Goal: Task Accomplishment & Management: Manage account settings

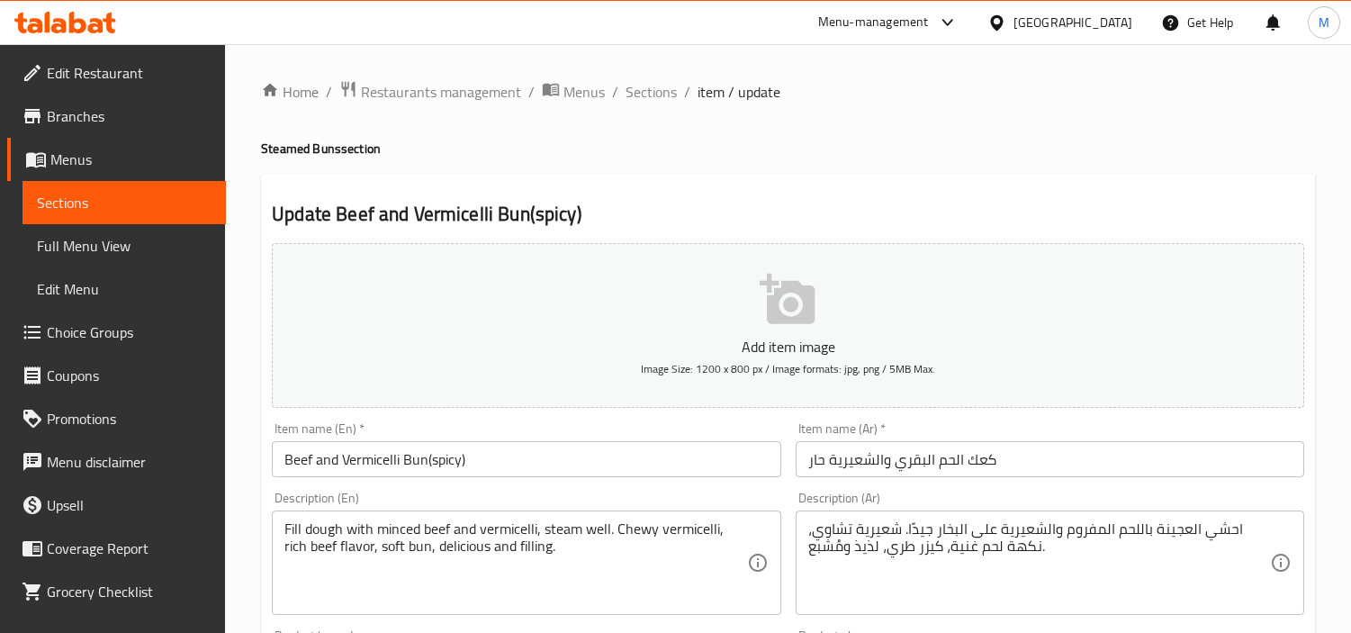
scroll to position [621, 0]
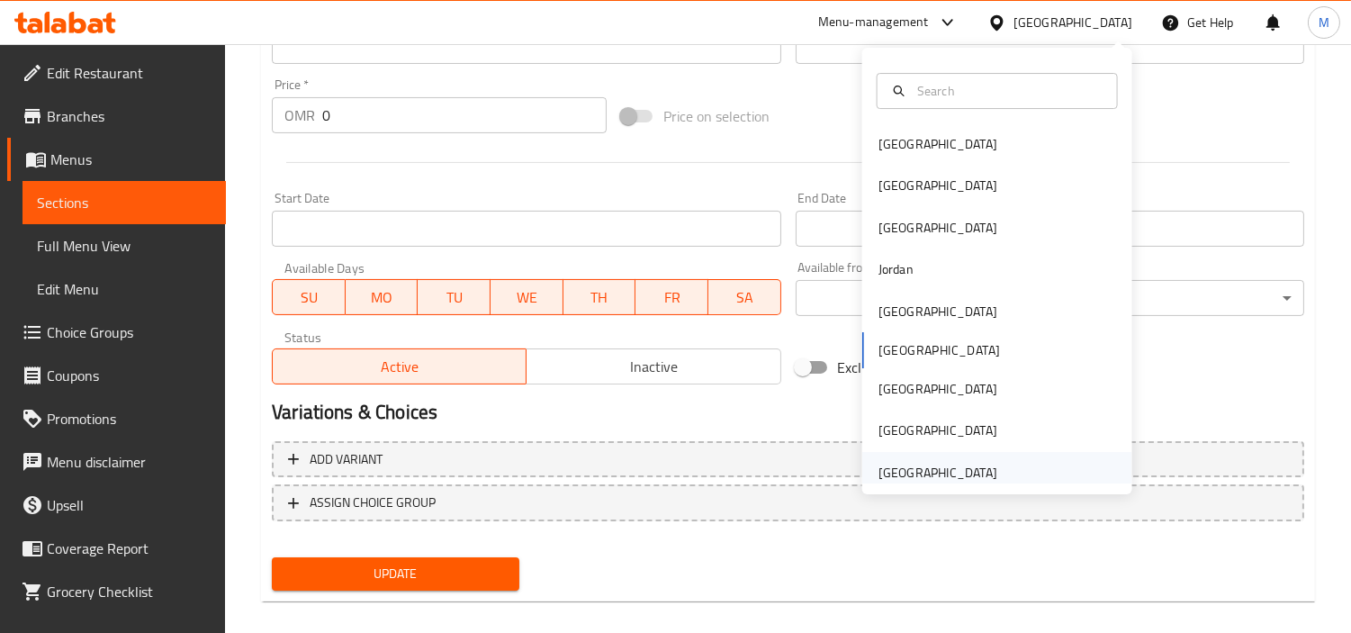
click at [936, 466] on div "United Arab Emirates" at bounding box center [937, 473] width 119 height 20
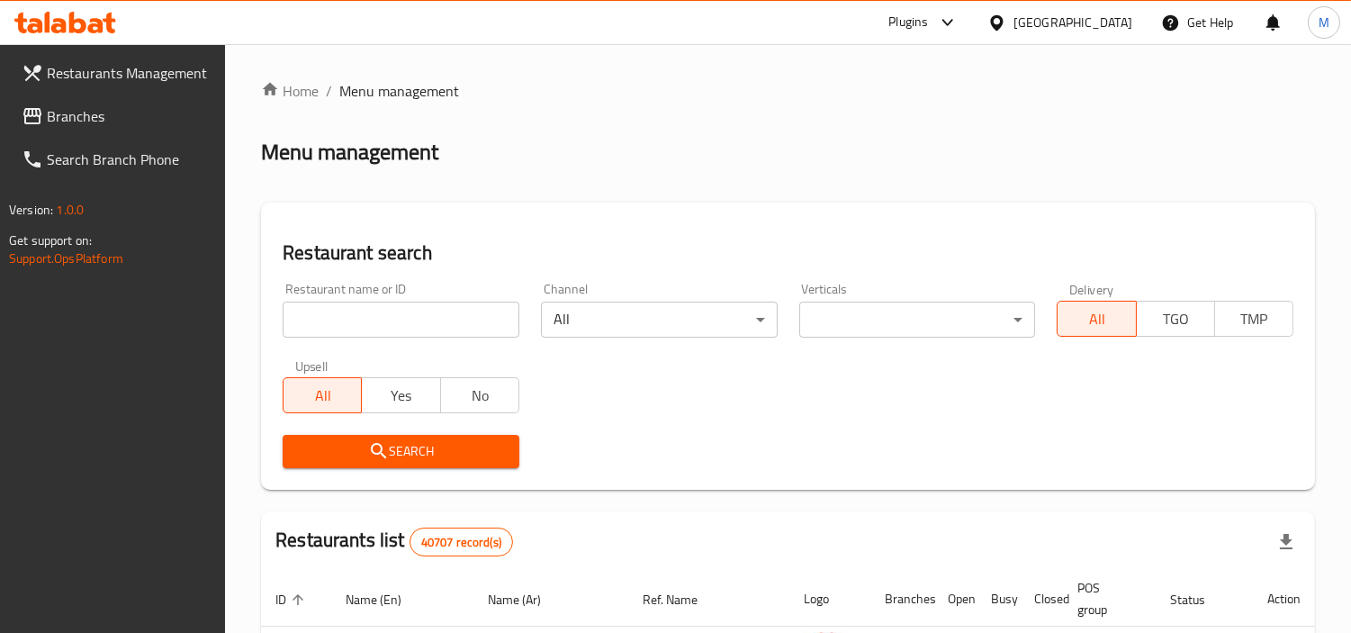
click at [73, 15] on icon at bounding box center [77, 23] width 17 height 22
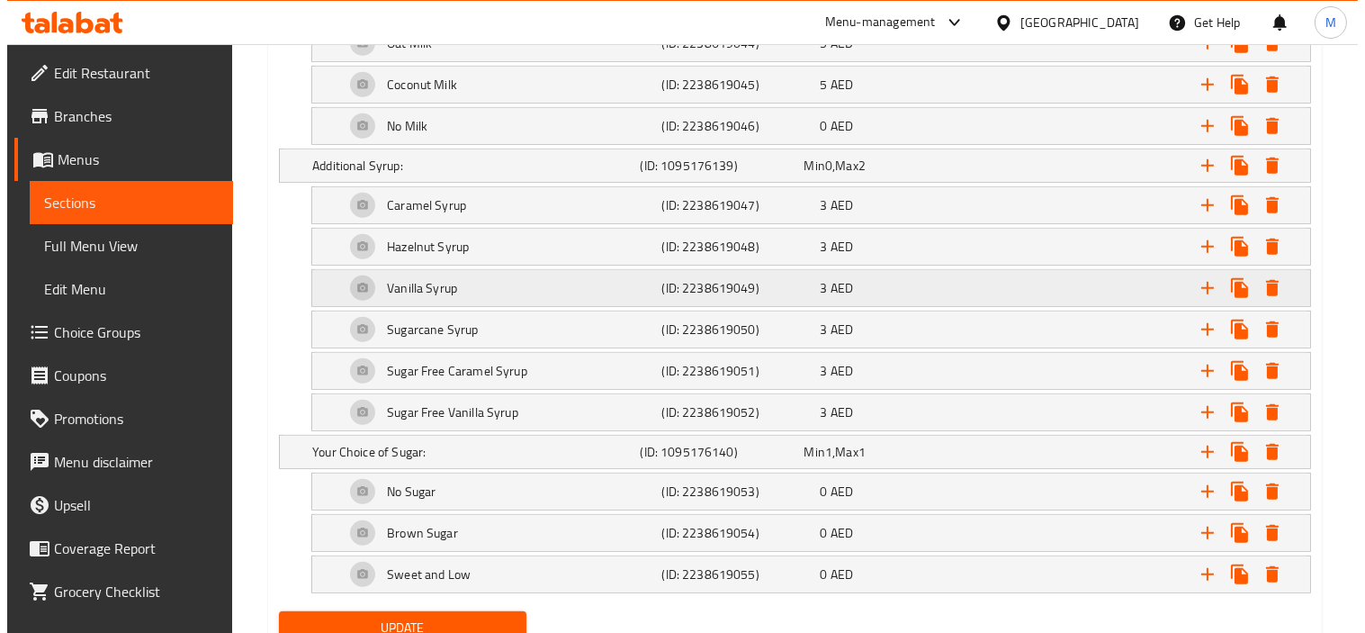
scroll to position [1426, 0]
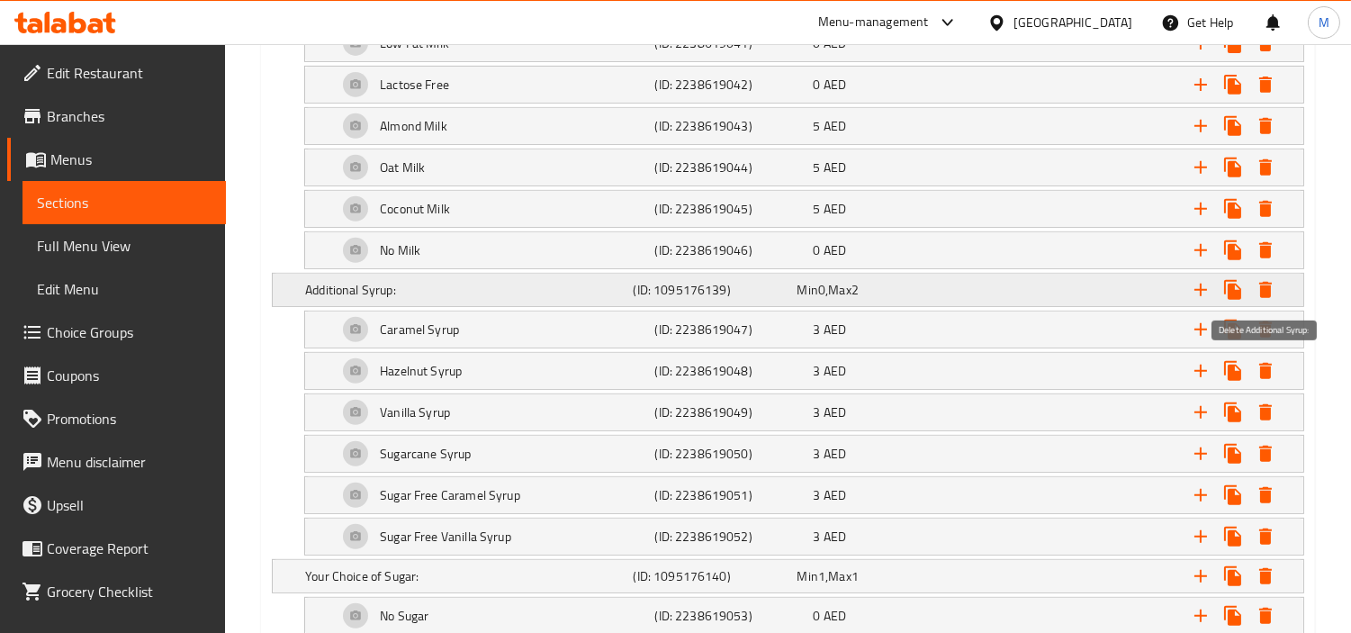
click at [1266, 286] on icon "Expand" at bounding box center [1265, 290] width 13 height 16
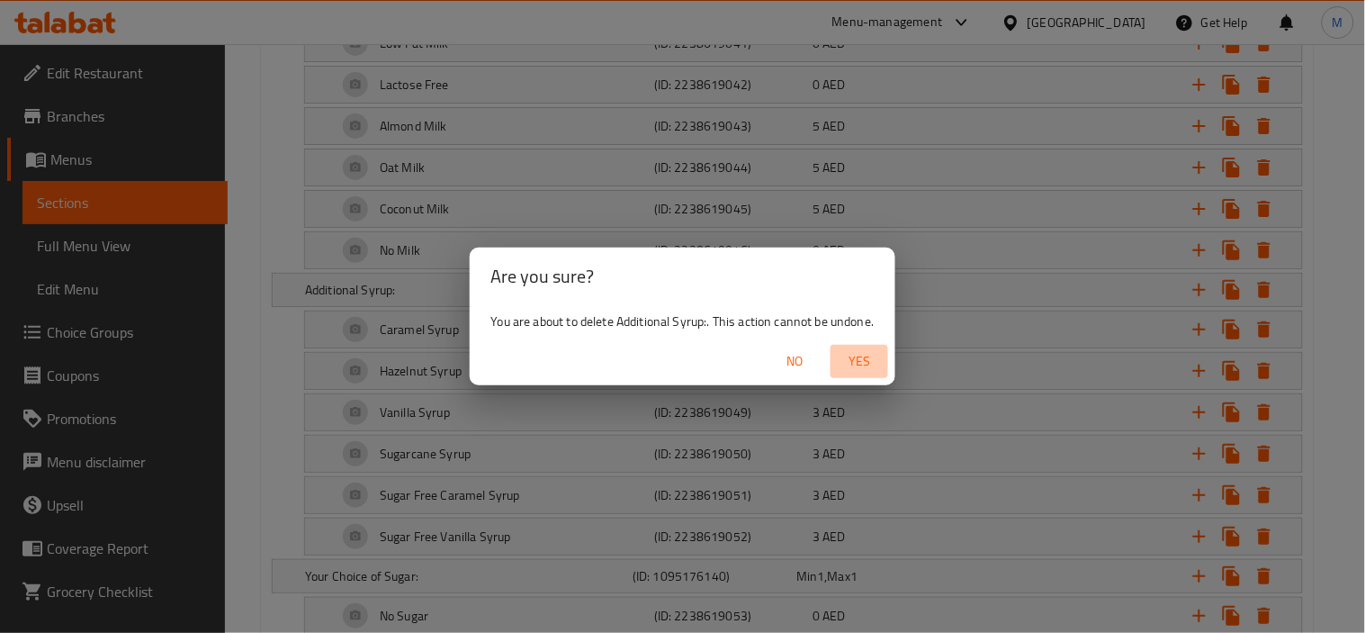
click at [870, 361] on span "Yes" at bounding box center [859, 361] width 43 height 22
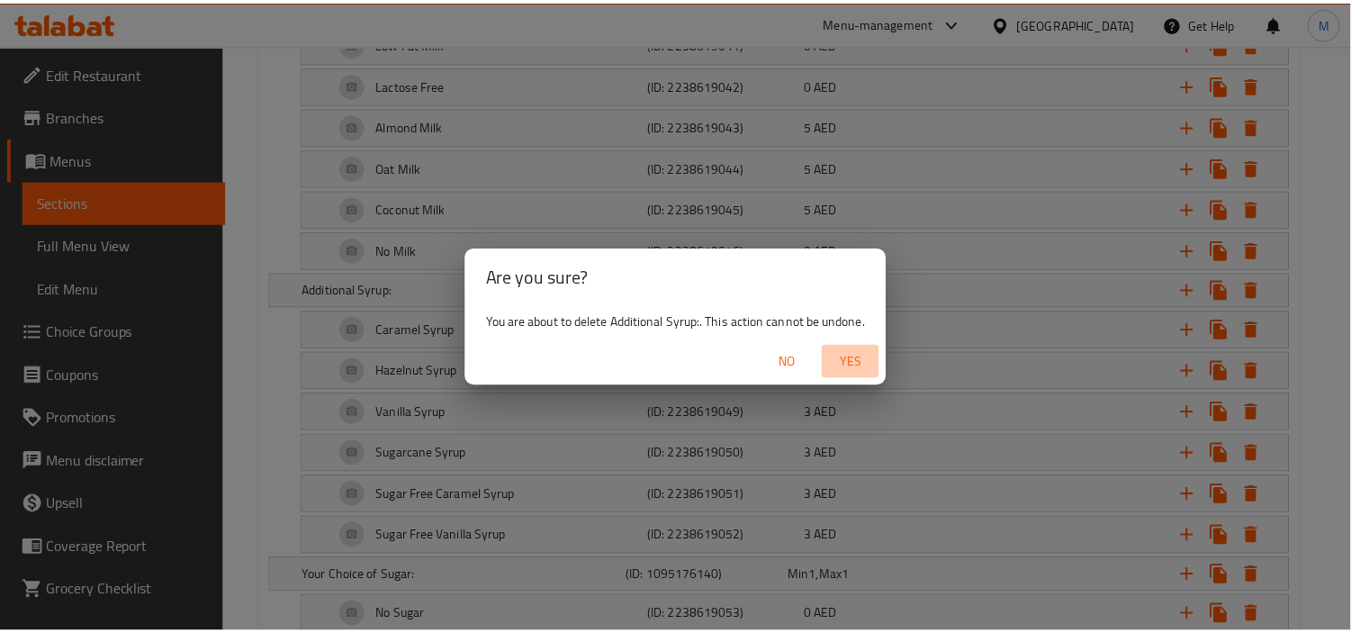
scroll to position [1338, 0]
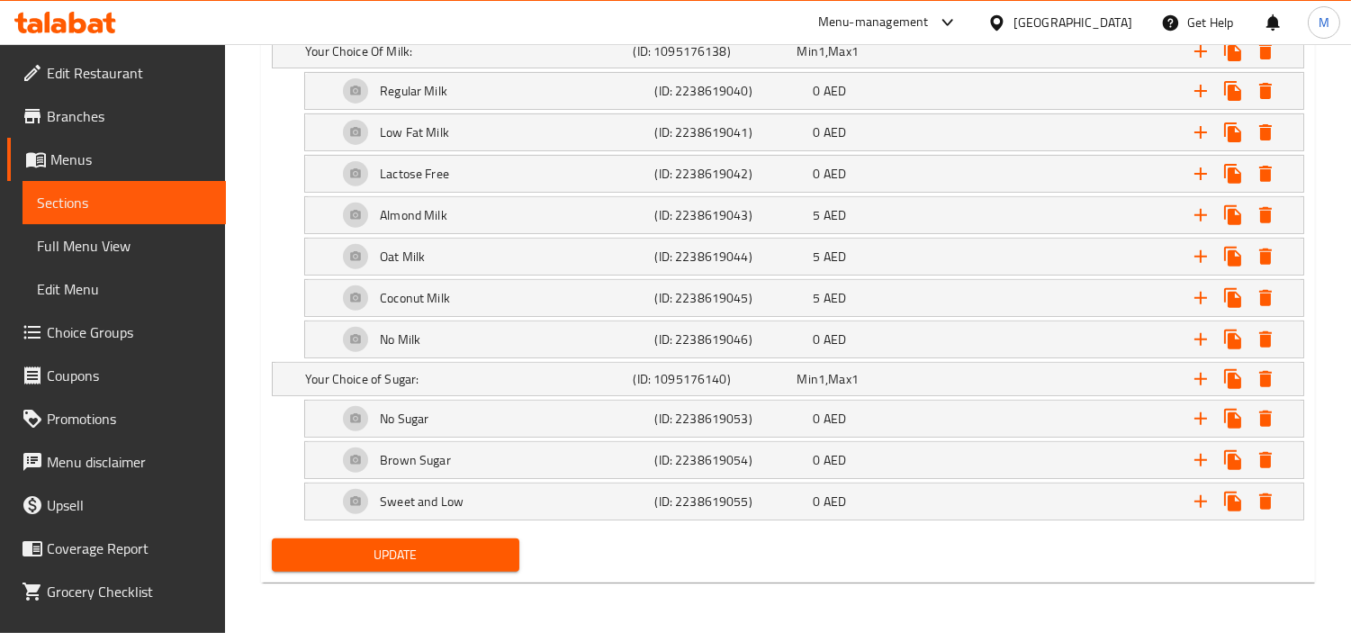
click at [466, 547] on span "Update" at bounding box center [395, 555] width 219 height 22
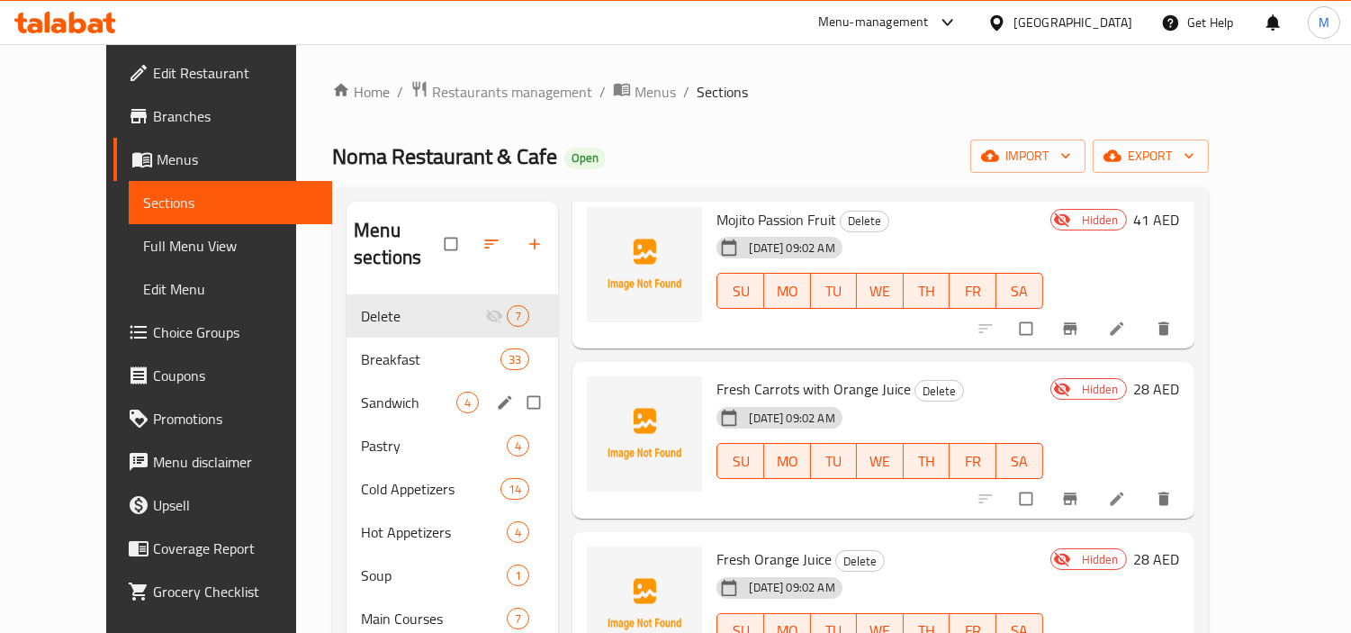
scroll to position [635, 0]
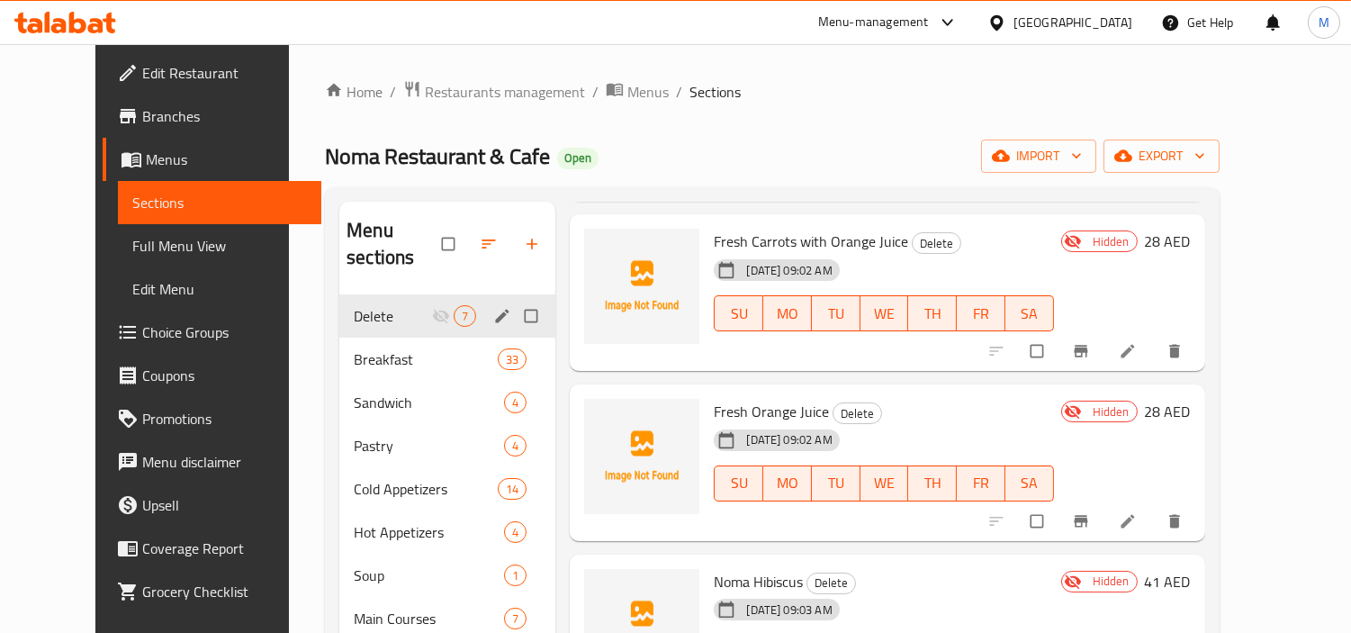
click at [514, 299] on input "Menu sections" at bounding box center [533, 316] width 38 height 34
checkbox input "true"
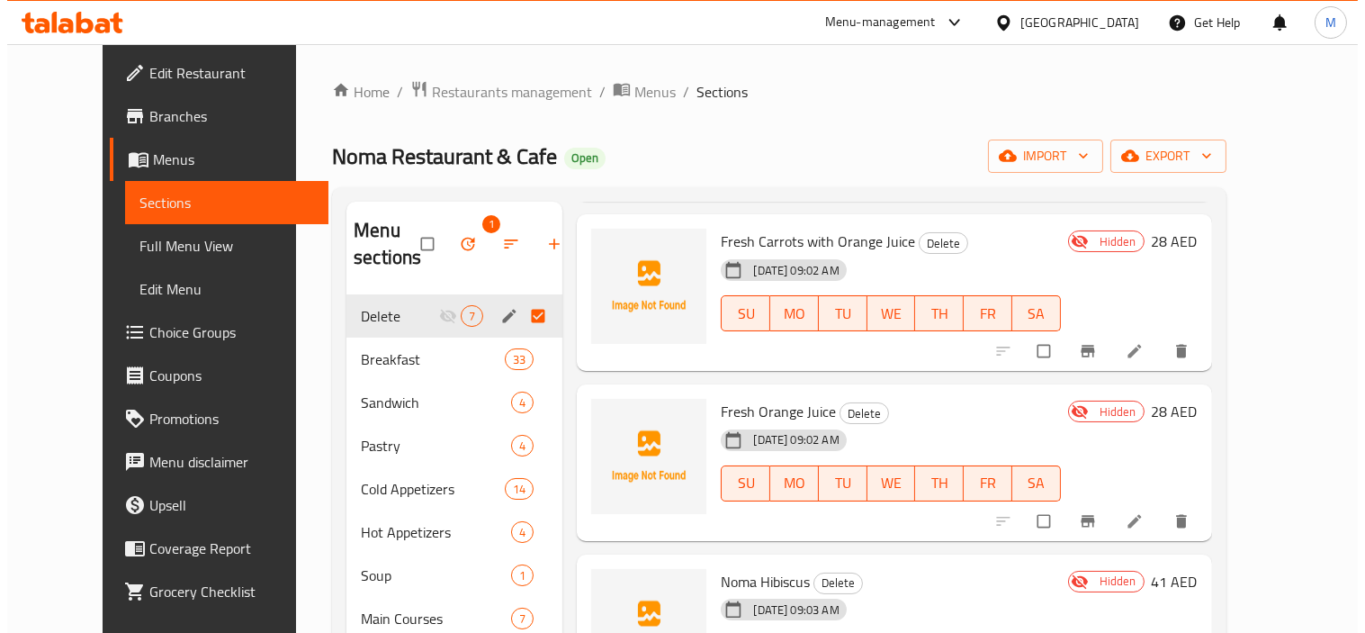
scroll to position [608, 0]
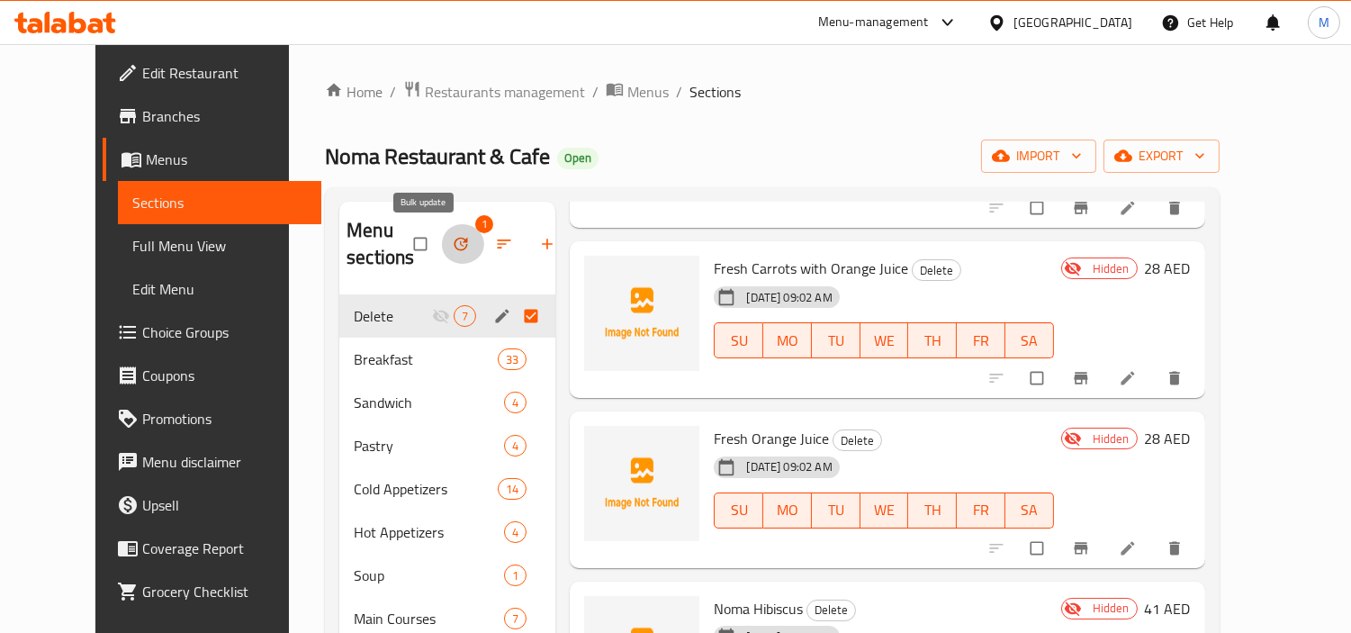
click at [454, 241] on icon "button" at bounding box center [460, 244] width 13 height 13
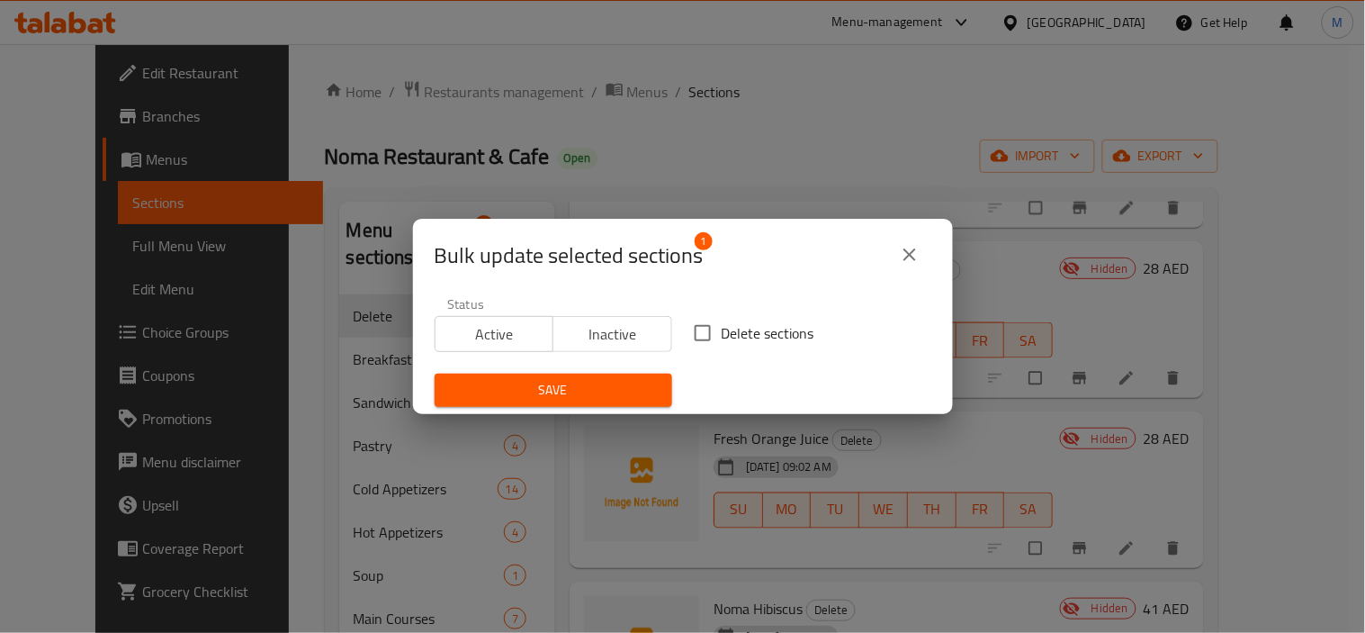
click at [766, 337] on span "Delete sections" at bounding box center [768, 333] width 93 height 22
click at [722, 337] on input "Delete sections" at bounding box center [703, 333] width 38 height 38
checkbox input "true"
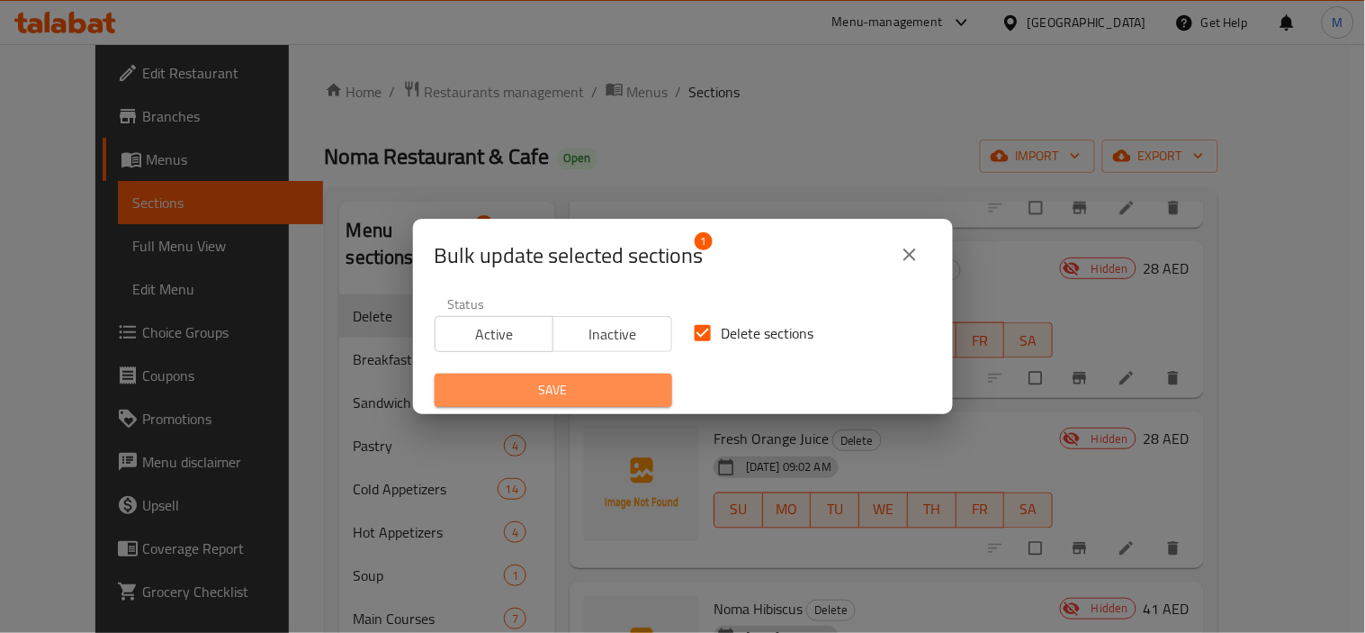
click at [610, 389] on span "Save" at bounding box center [553, 390] width 209 height 22
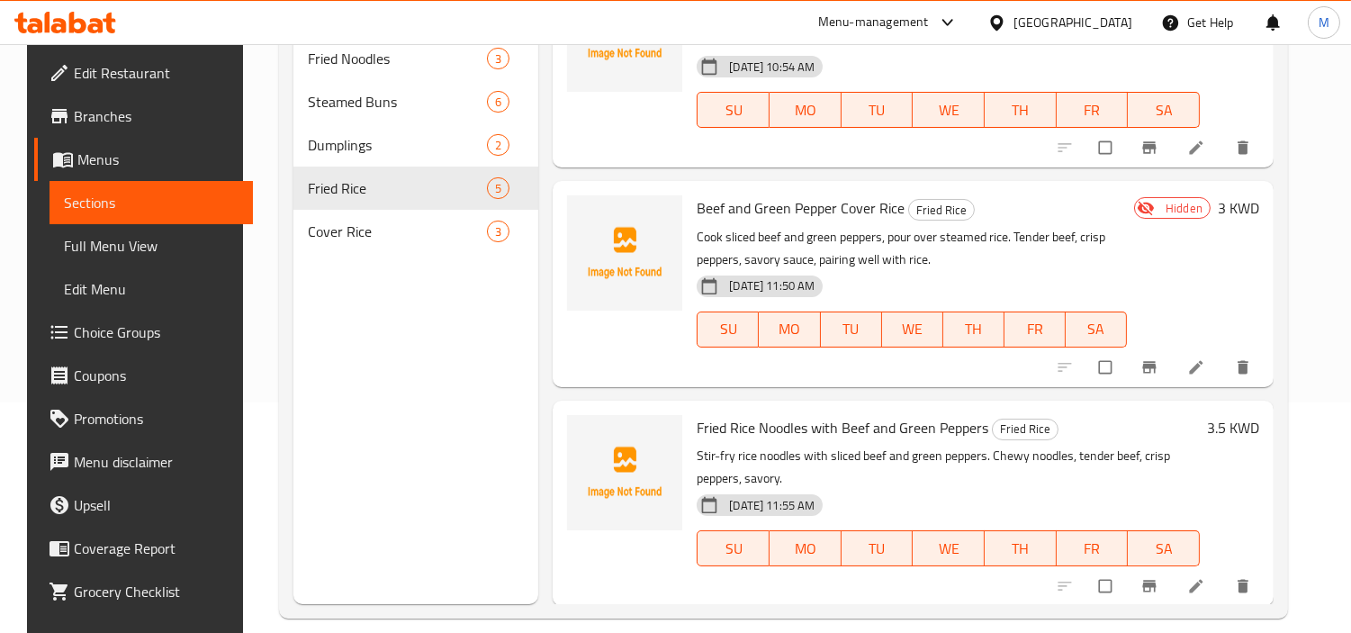
scroll to position [252, 0]
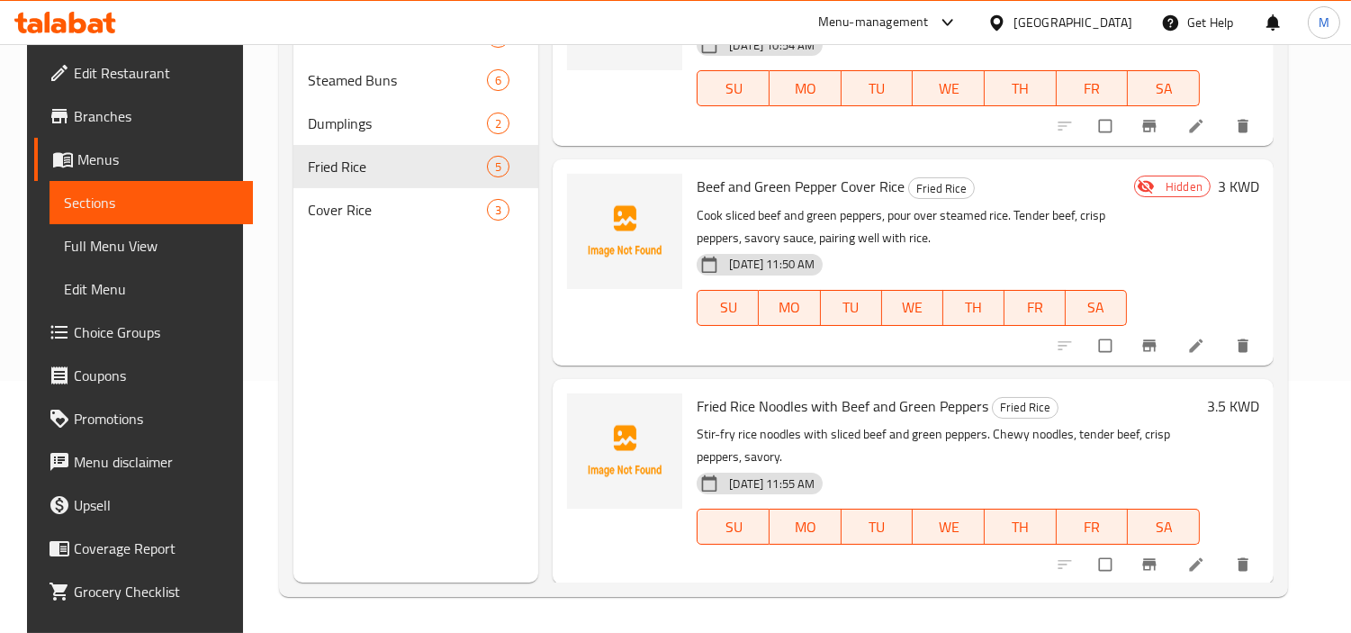
click at [787, 181] on span "Beef and Green Pepper Cover Rice" at bounding box center [801, 186] width 208 height 27
copy h6 "Beef and Green Pepper Cover Rice"
click at [1248, 344] on icon "delete" at bounding box center [1242, 344] width 11 height 13
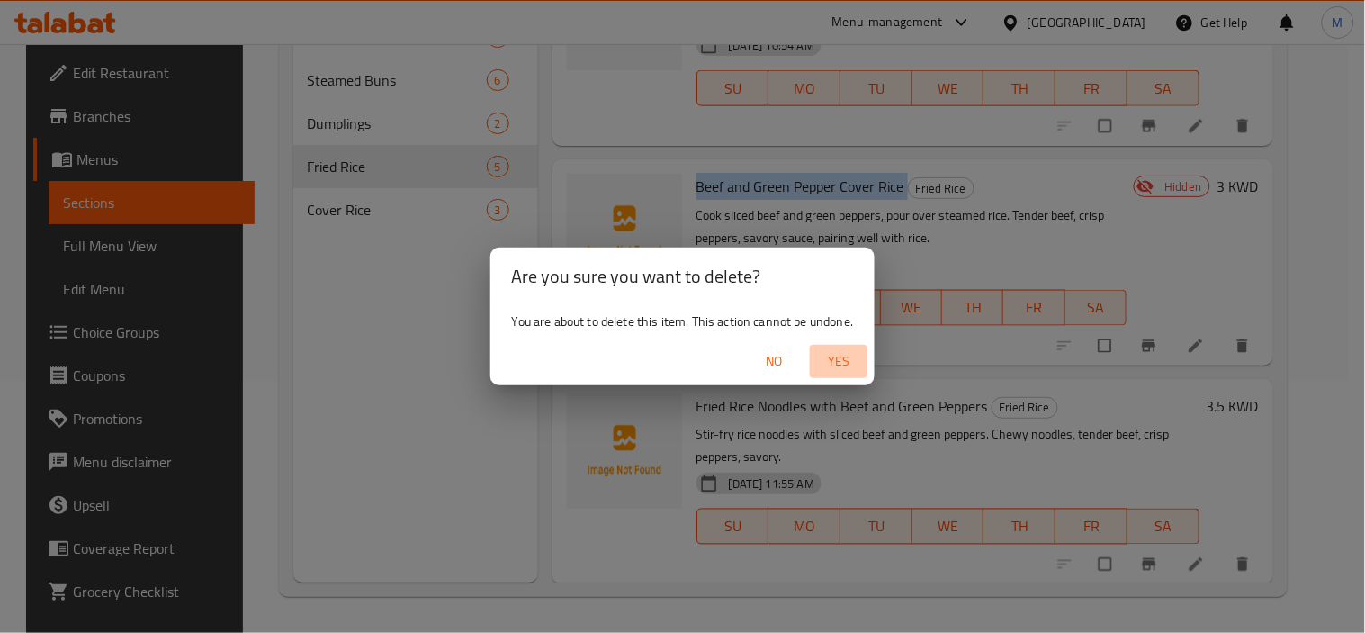
click at [841, 350] on span "Yes" at bounding box center [838, 361] width 43 height 22
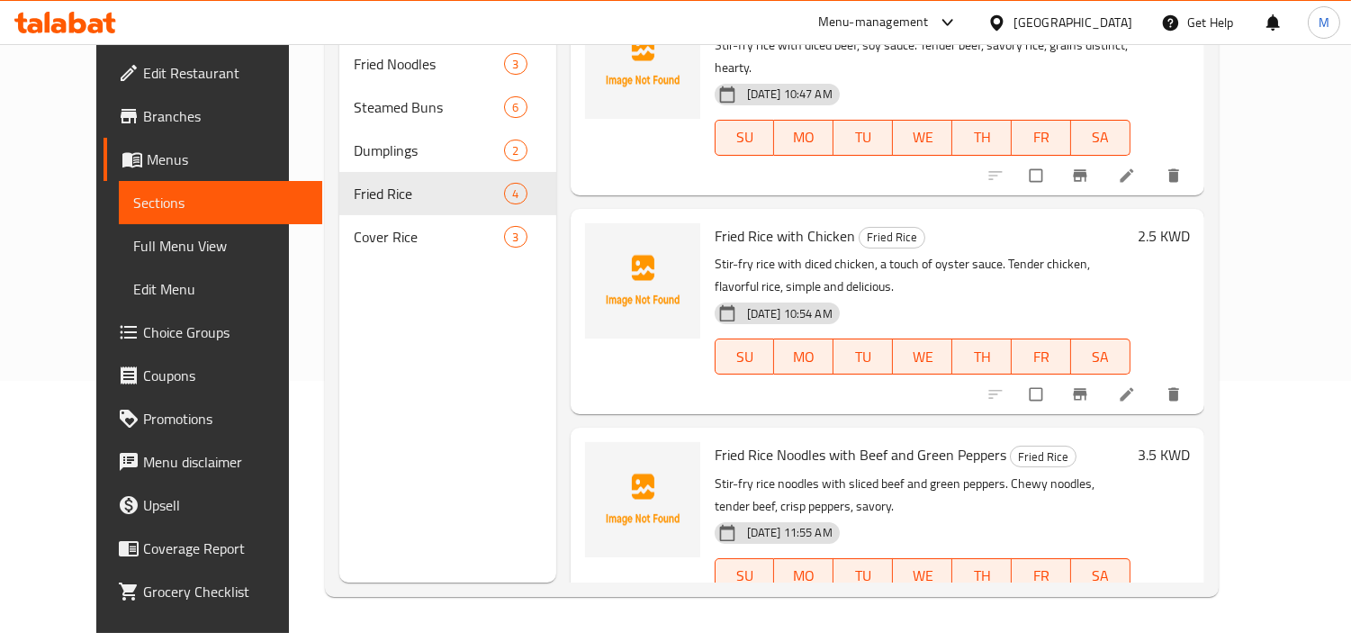
scroll to position [0, 0]
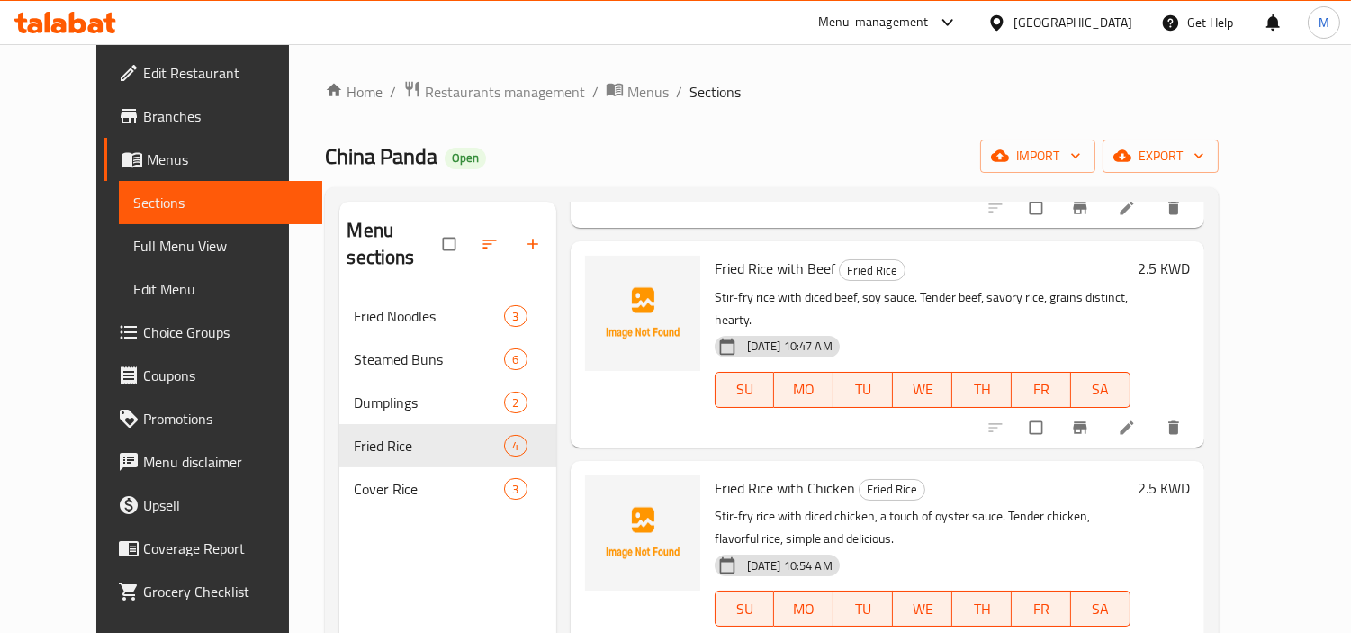
click at [67, 20] on icon at bounding box center [65, 23] width 102 height 22
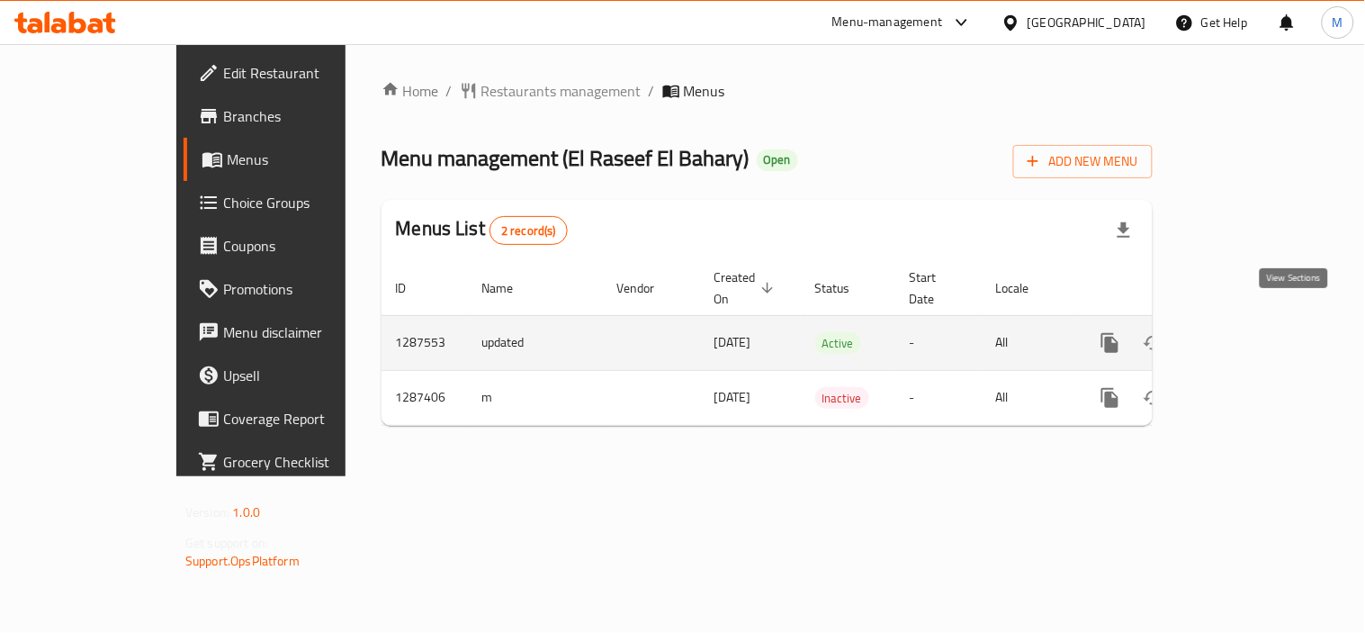
click at [1251, 332] on icon "enhanced table" at bounding box center [1240, 343] width 22 height 22
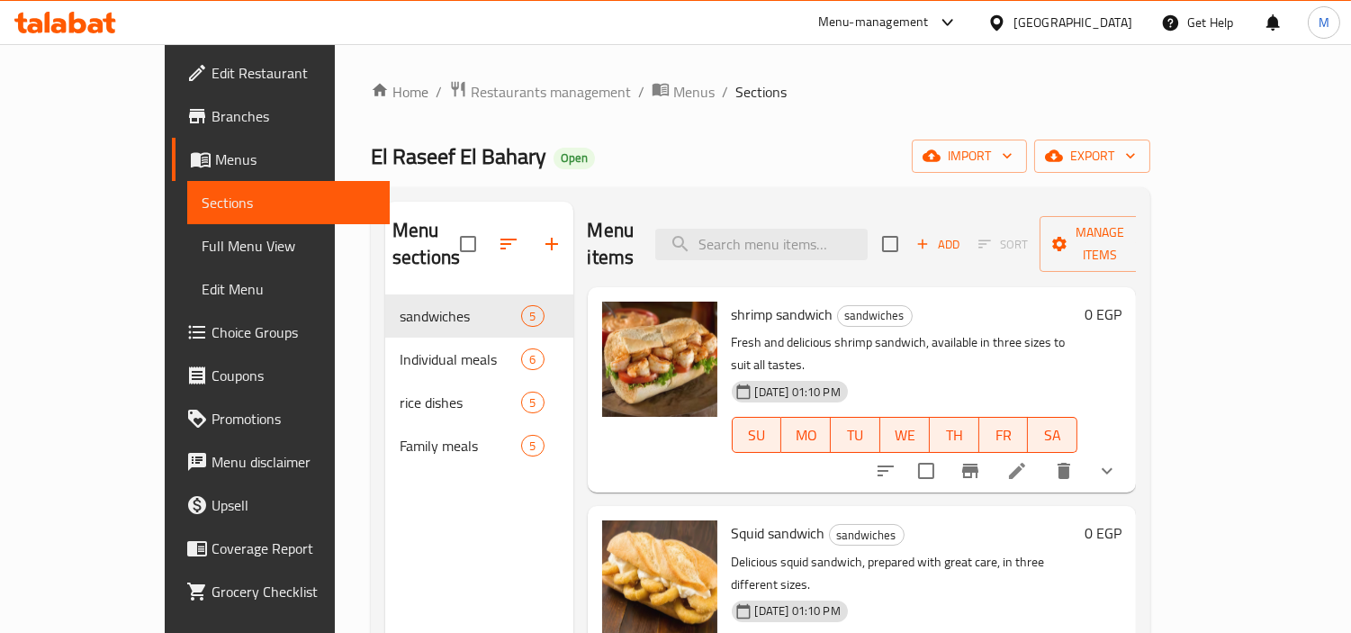
scroll to position [393, 0]
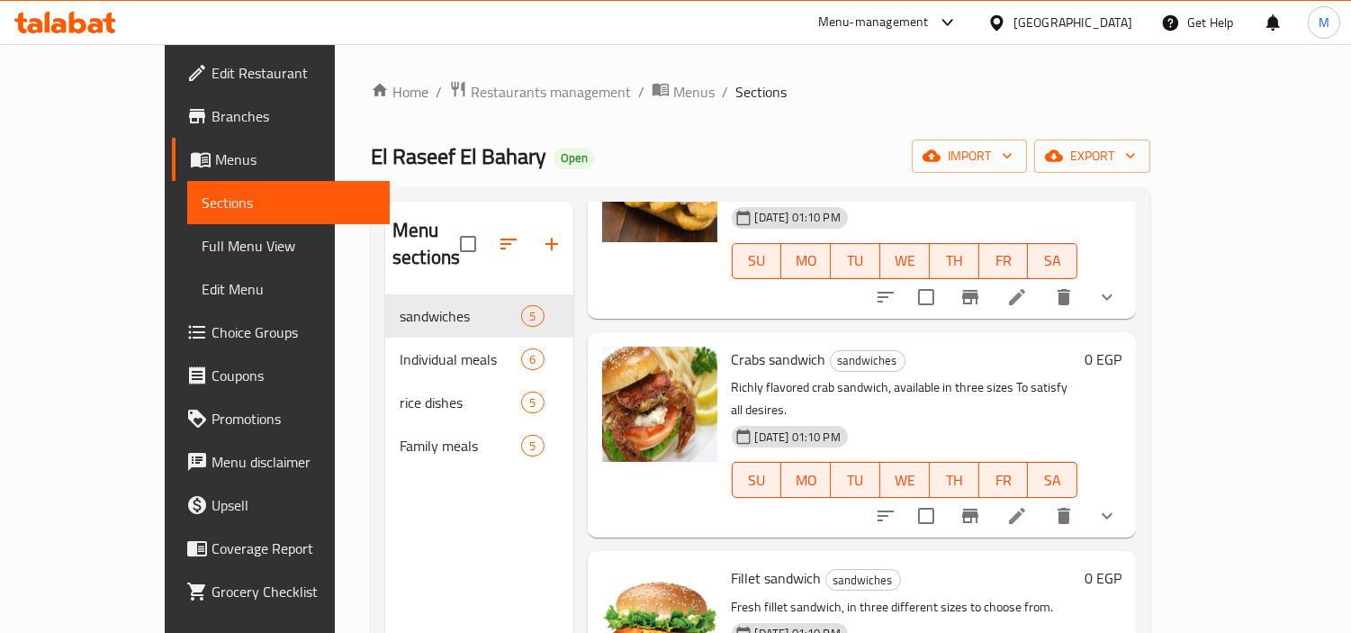
click at [1085, 494] on button "delete" at bounding box center [1063, 515] width 43 height 43
click at [1118, 505] on icon "show more" at bounding box center [1107, 516] width 22 height 22
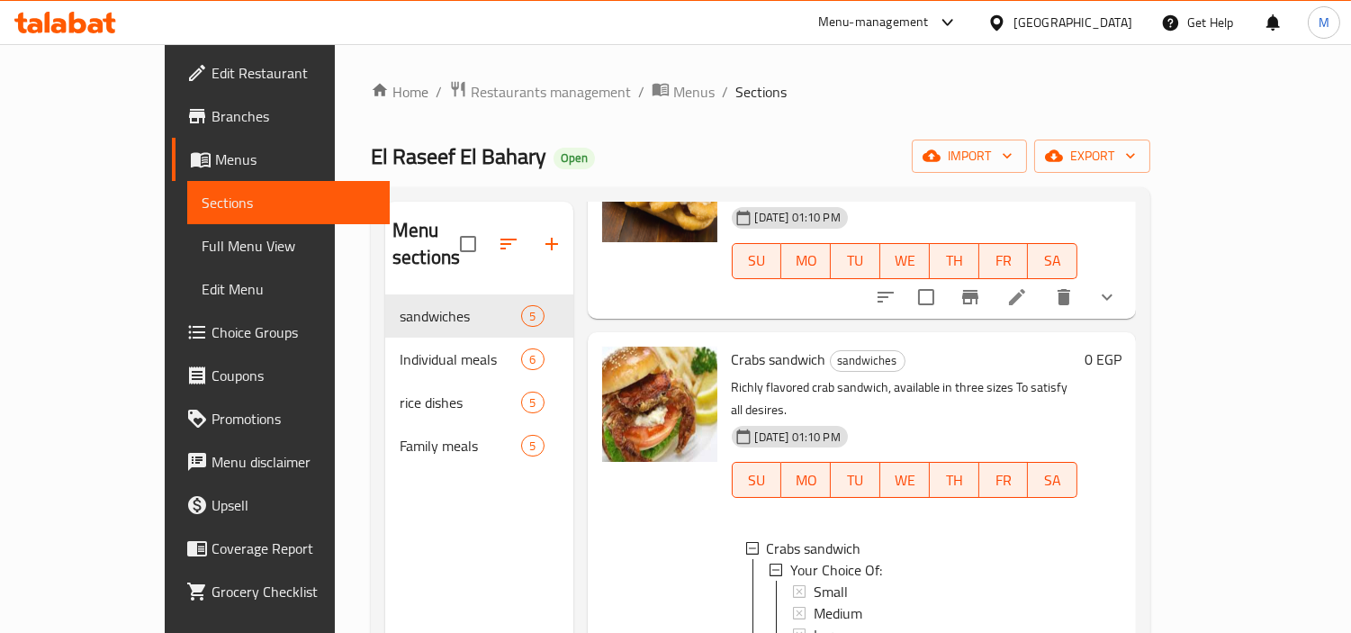
click at [38, 12] on icon at bounding box center [65, 23] width 102 height 22
